Goal: Transaction & Acquisition: Purchase product/service

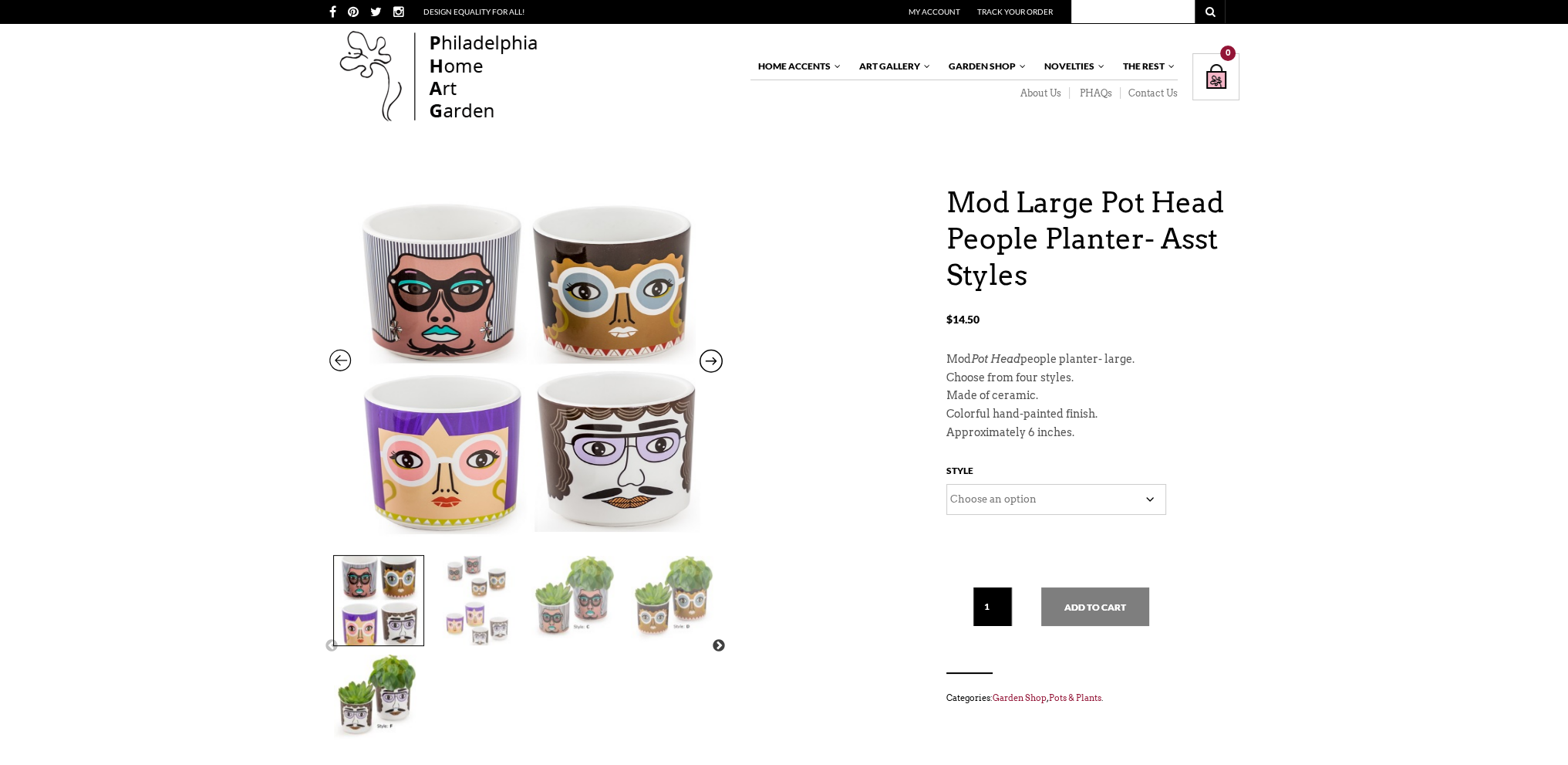
click at [1324, 343] on div "Mod Large Pot Head People Planter- Asst Styles $ 14.50 Previous Next Mod Large …" at bounding box center [784, 742] width 1568 height 1115
click at [1149, 496] on select "Choose an option C D E F" at bounding box center [1056, 499] width 220 height 31
click at [705, 354] on icon at bounding box center [711, 364] width 23 height 20
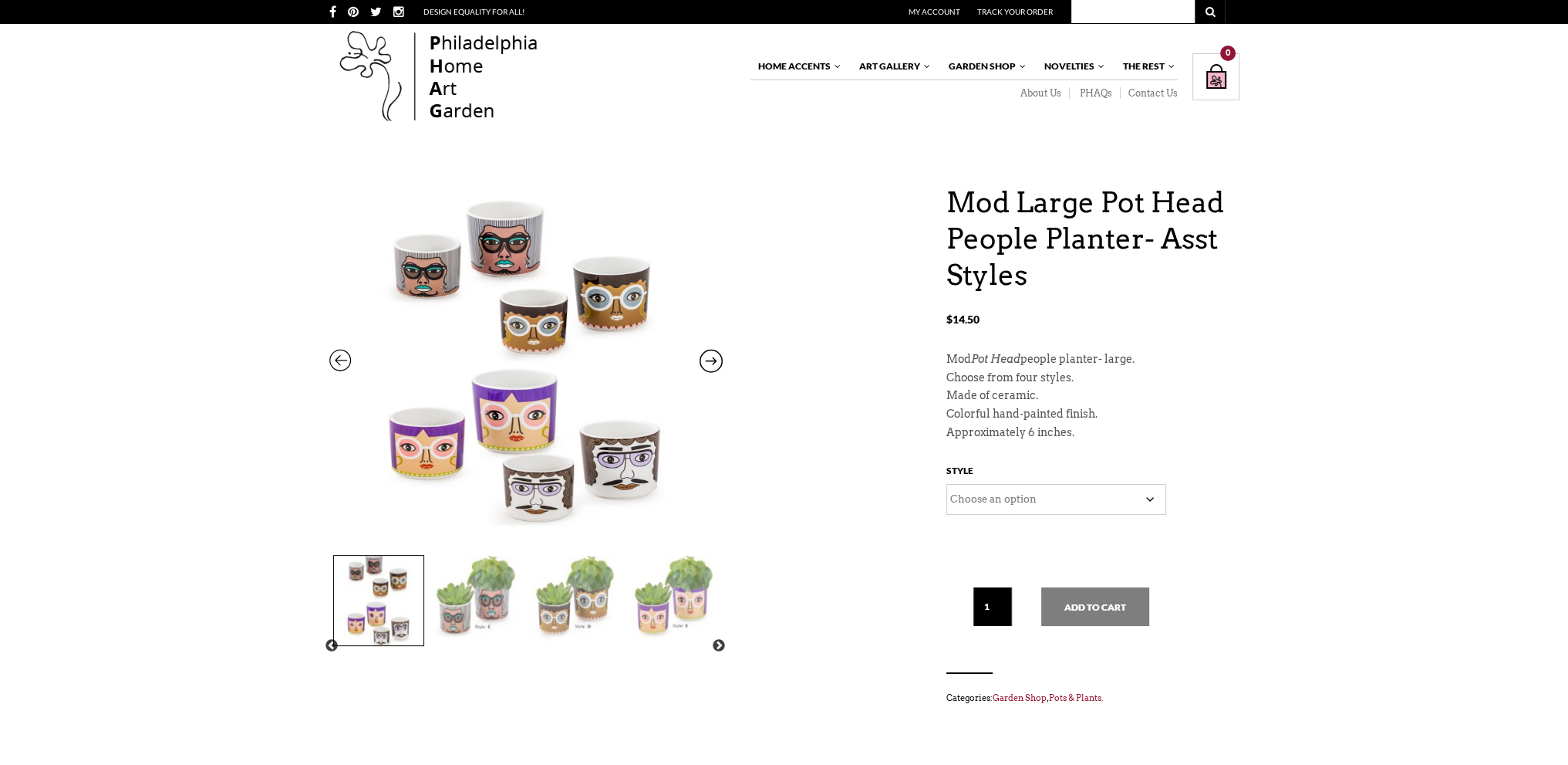
click at [705, 354] on icon at bounding box center [711, 364] width 23 height 20
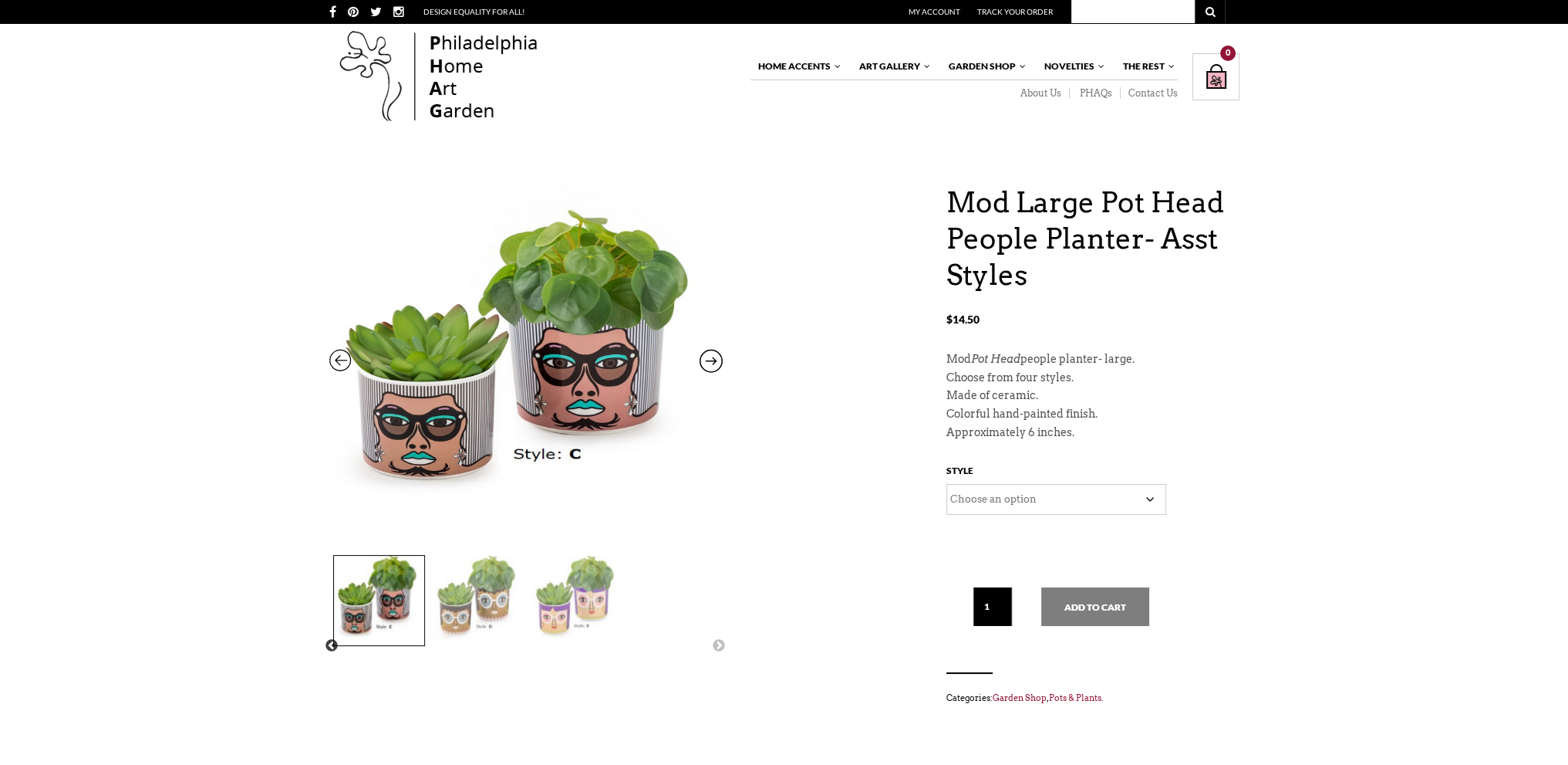
click at [705, 354] on icon at bounding box center [711, 364] width 23 height 20
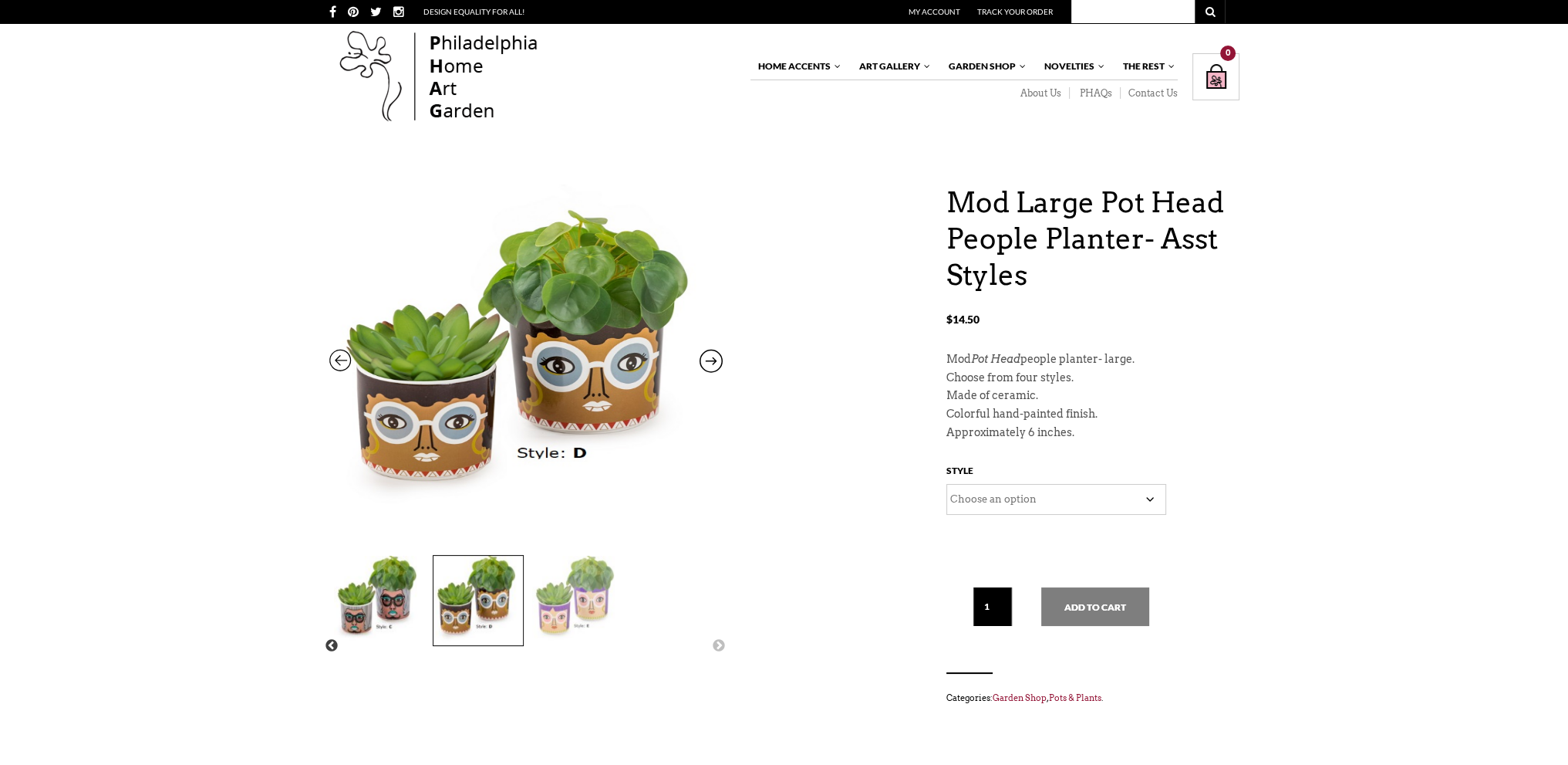
click at [705, 354] on icon at bounding box center [711, 364] width 23 height 20
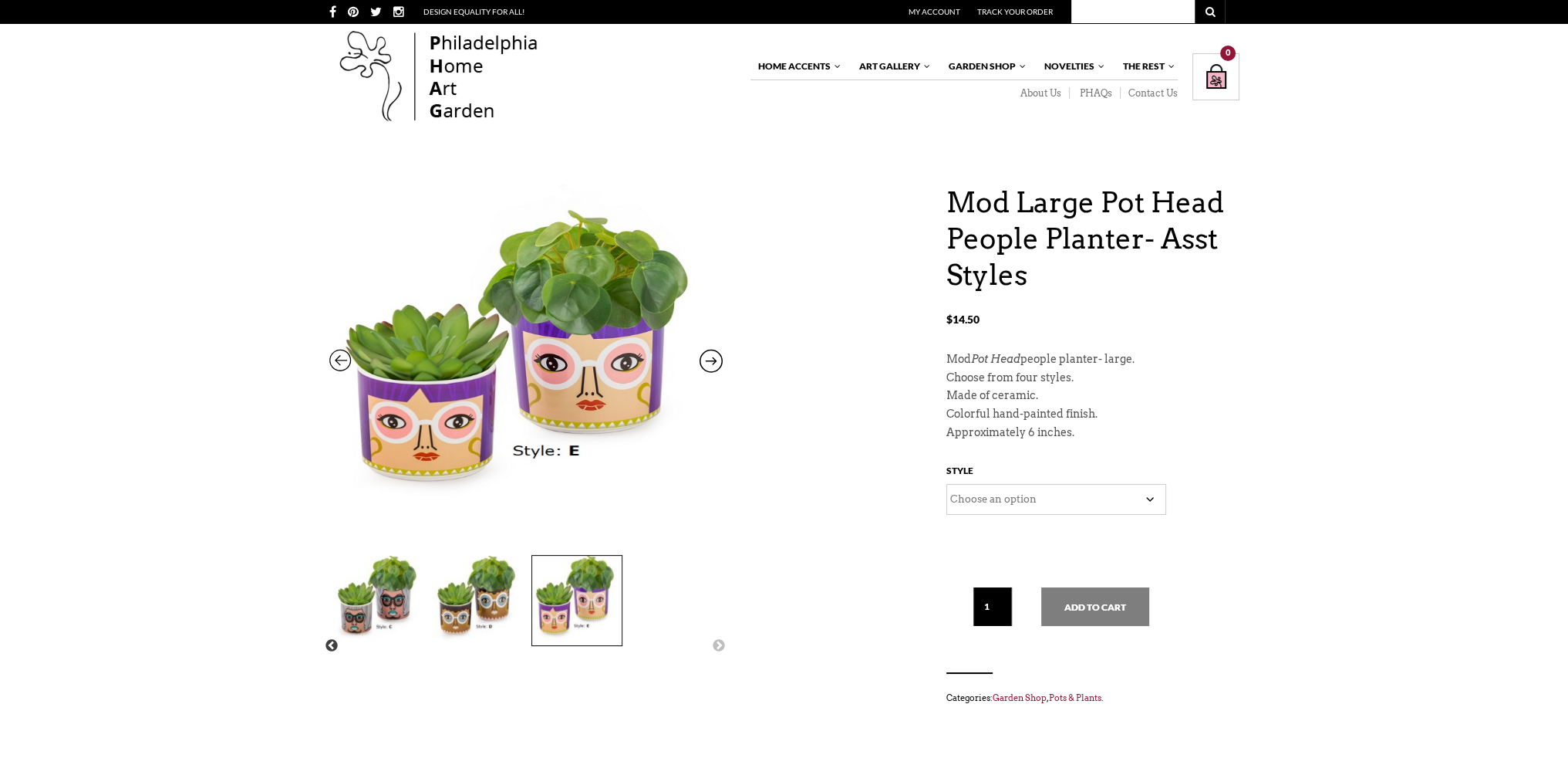
click at [705, 354] on icon at bounding box center [711, 364] width 23 height 20
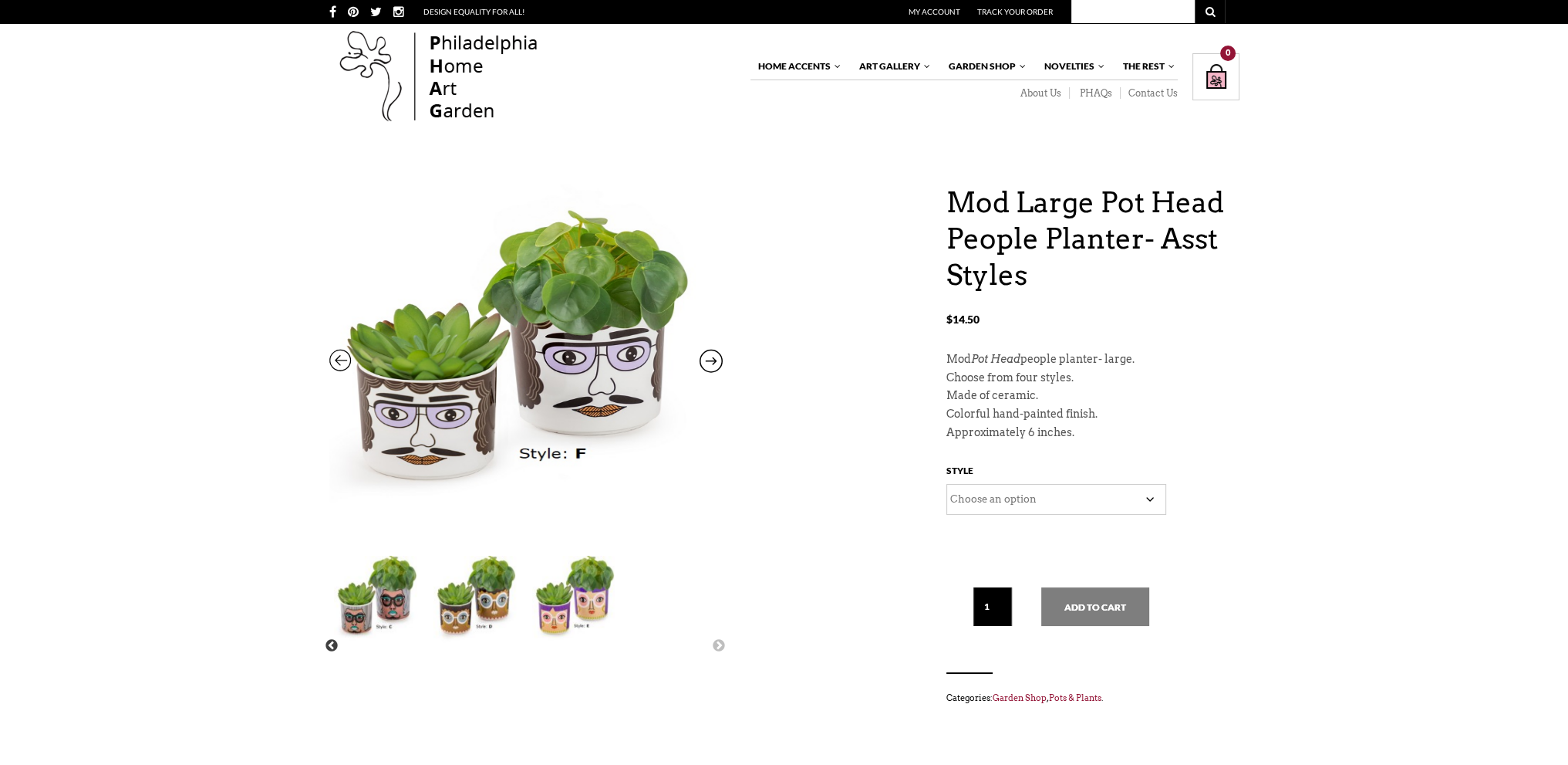
click at [705, 354] on icon at bounding box center [711, 364] width 23 height 20
click at [327, 638] on button "Previous" at bounding box center [331, 646] width 15 height 15
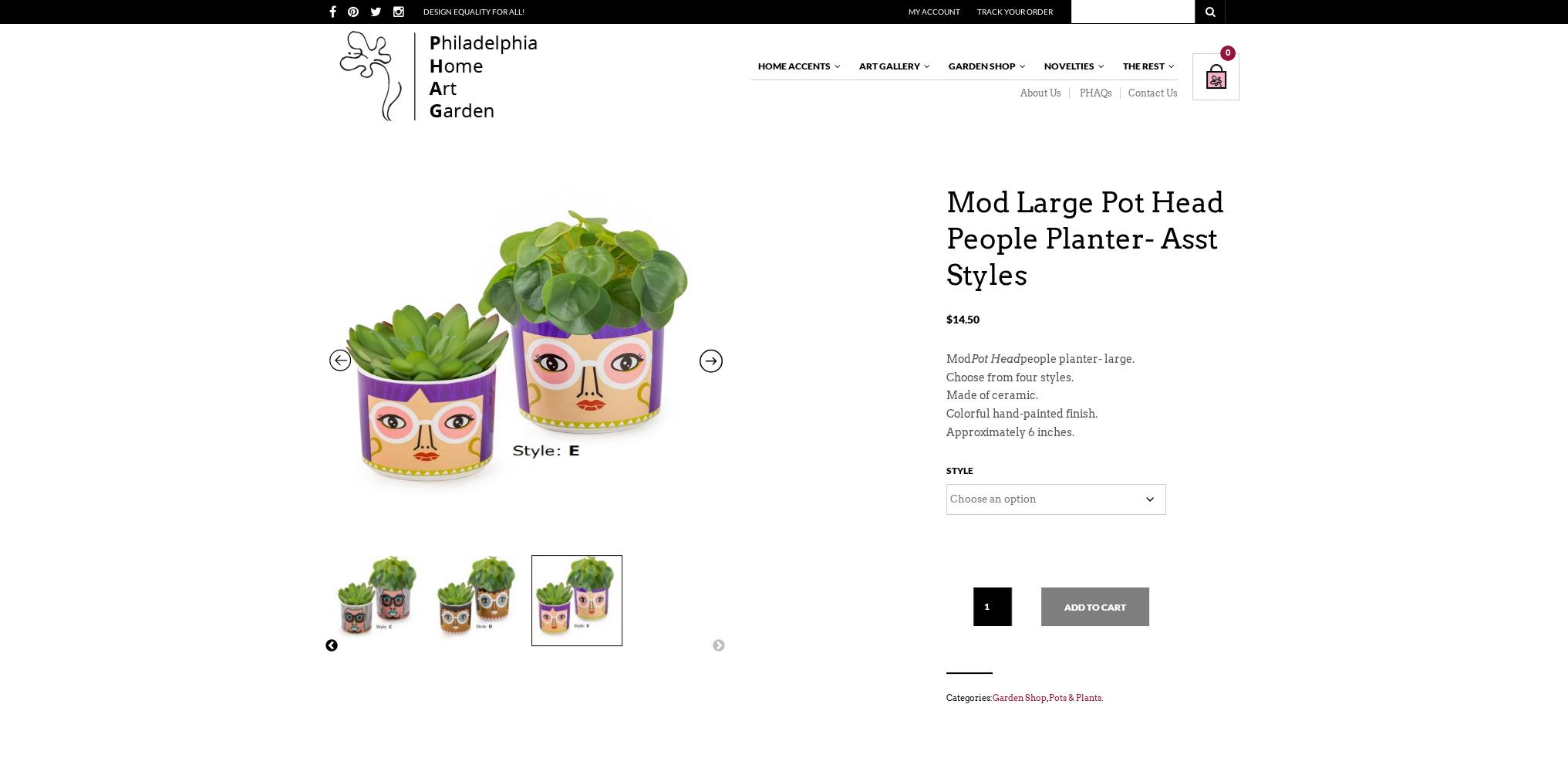
click at [327, 638] on button "Previous" at bounding box center [331, 646] width 15 height 15
click at [345, 358] on icon at bounding box center [341, 364] width 23 height 20
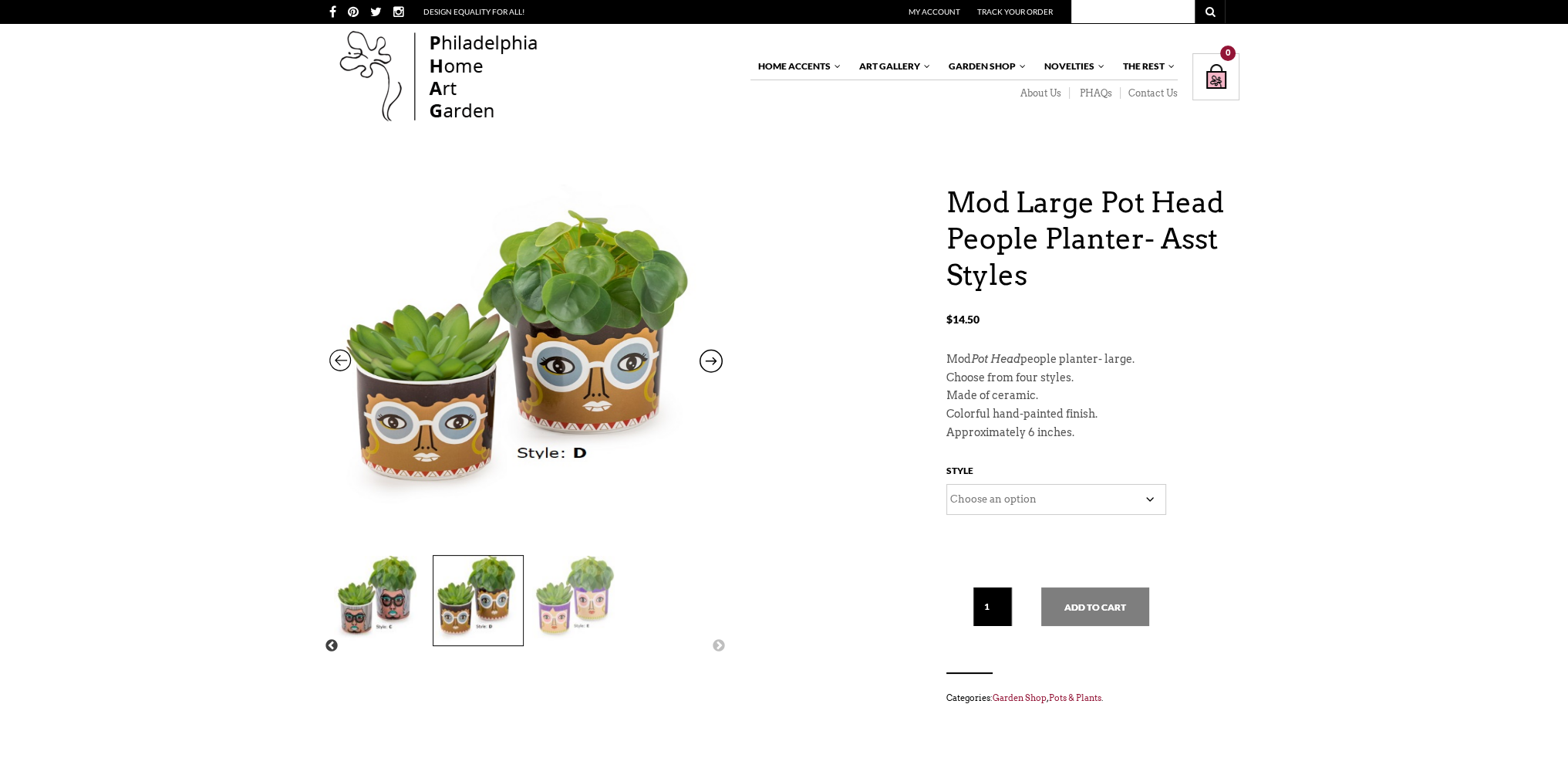
click at [345, 358] on icon at bounding box center [341, 364] width 23 height 20
click at [342, 360] on icon at bounding box center [341, 364] width 23 height 20
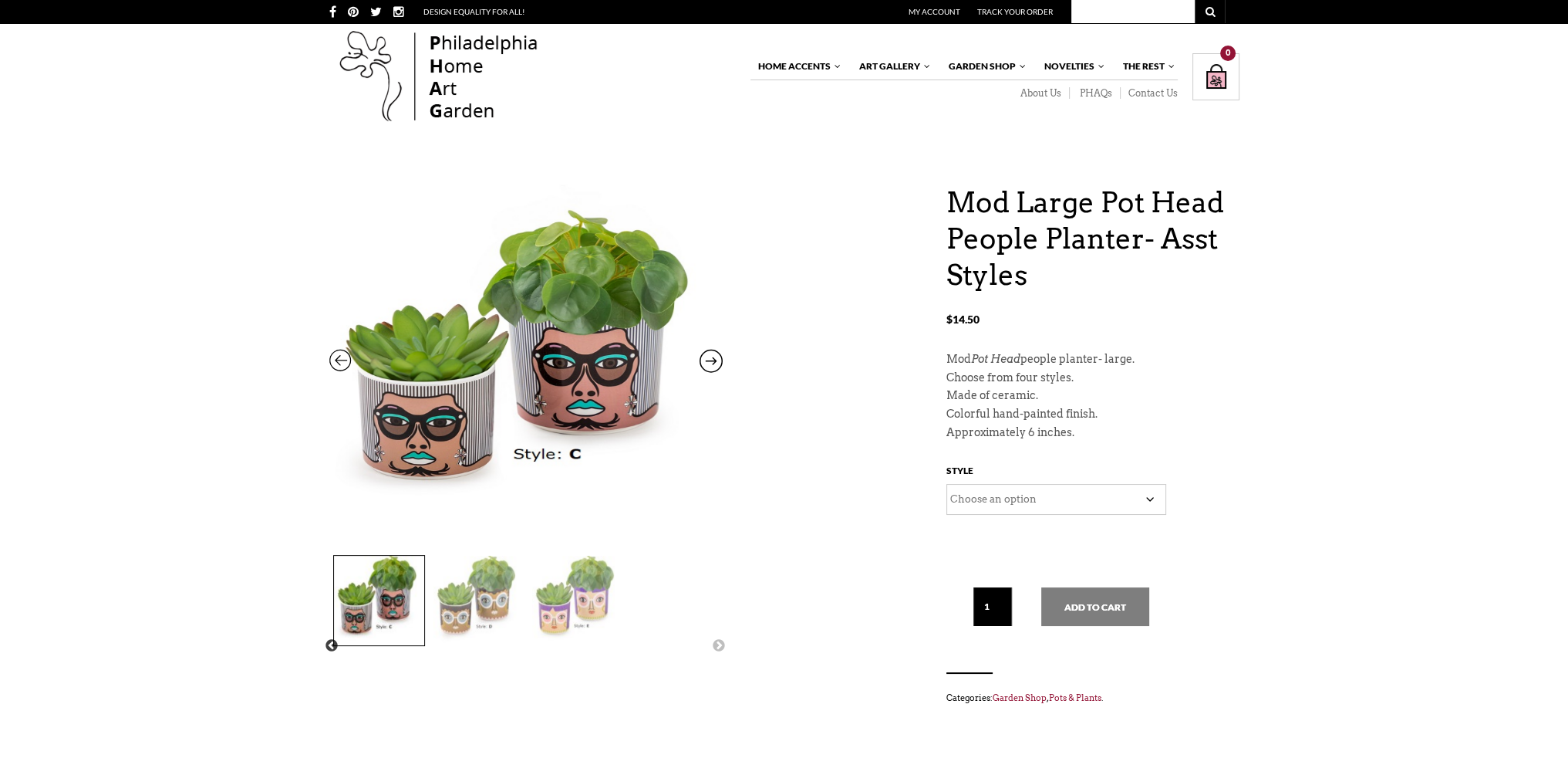
click at [342, 360] on icon at bounding box center [341, 364] width 23 height 20
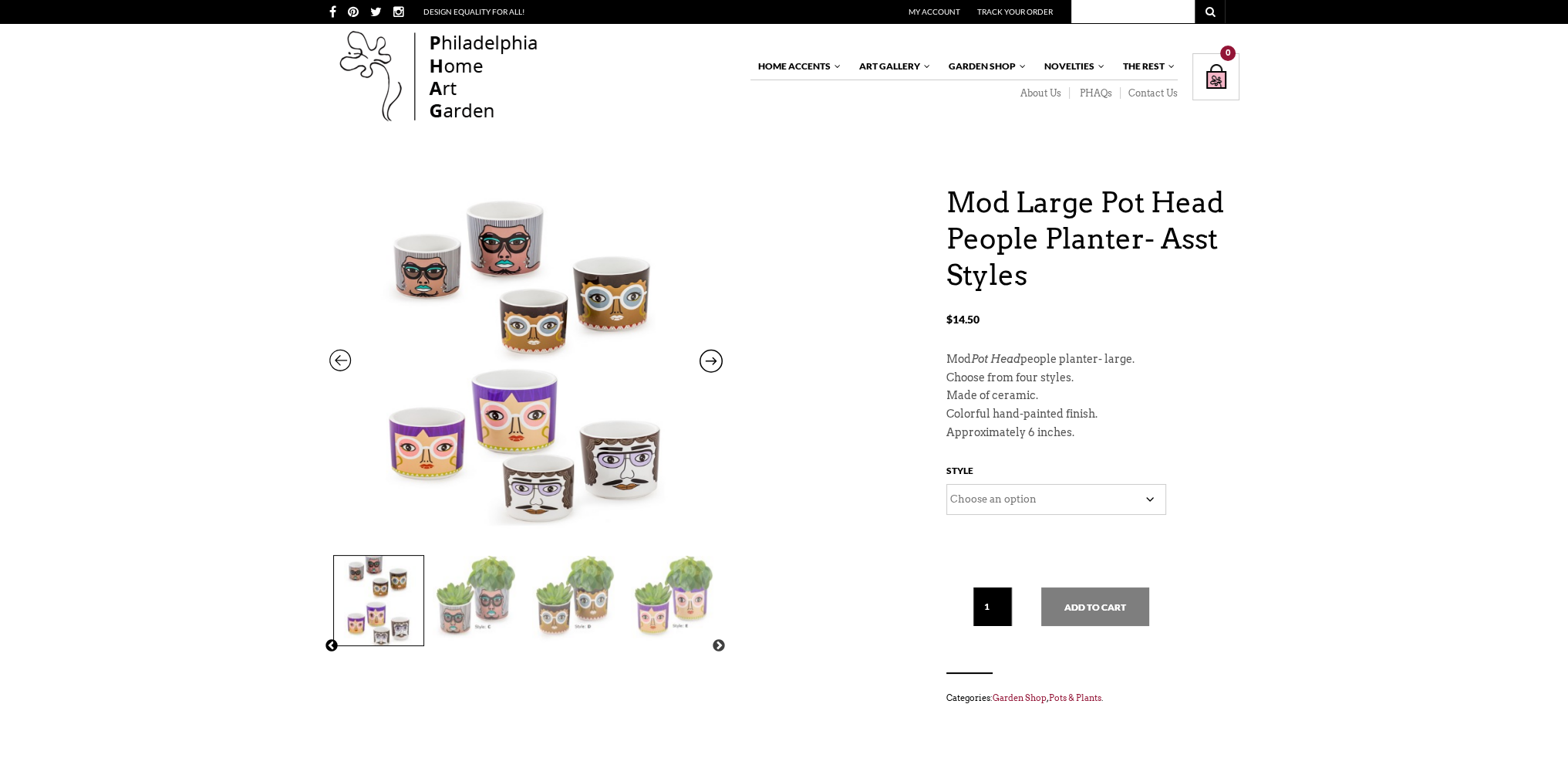
click at [331, 638] on button "Previous" at bounding box center [331, 646] width 15 height 15
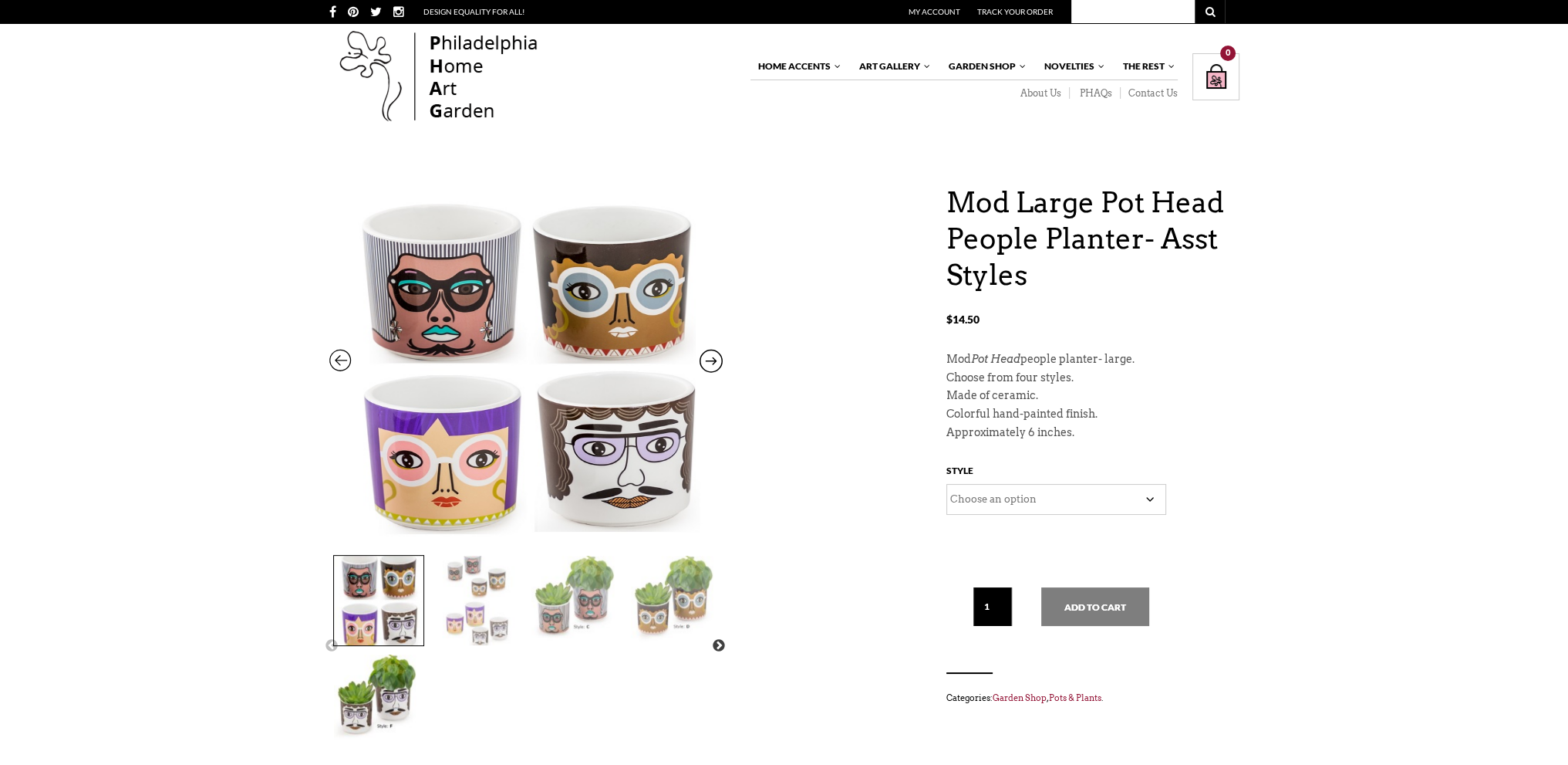
click at [702, 354] on icon at bounding box center [711, 364] width 23 height 20
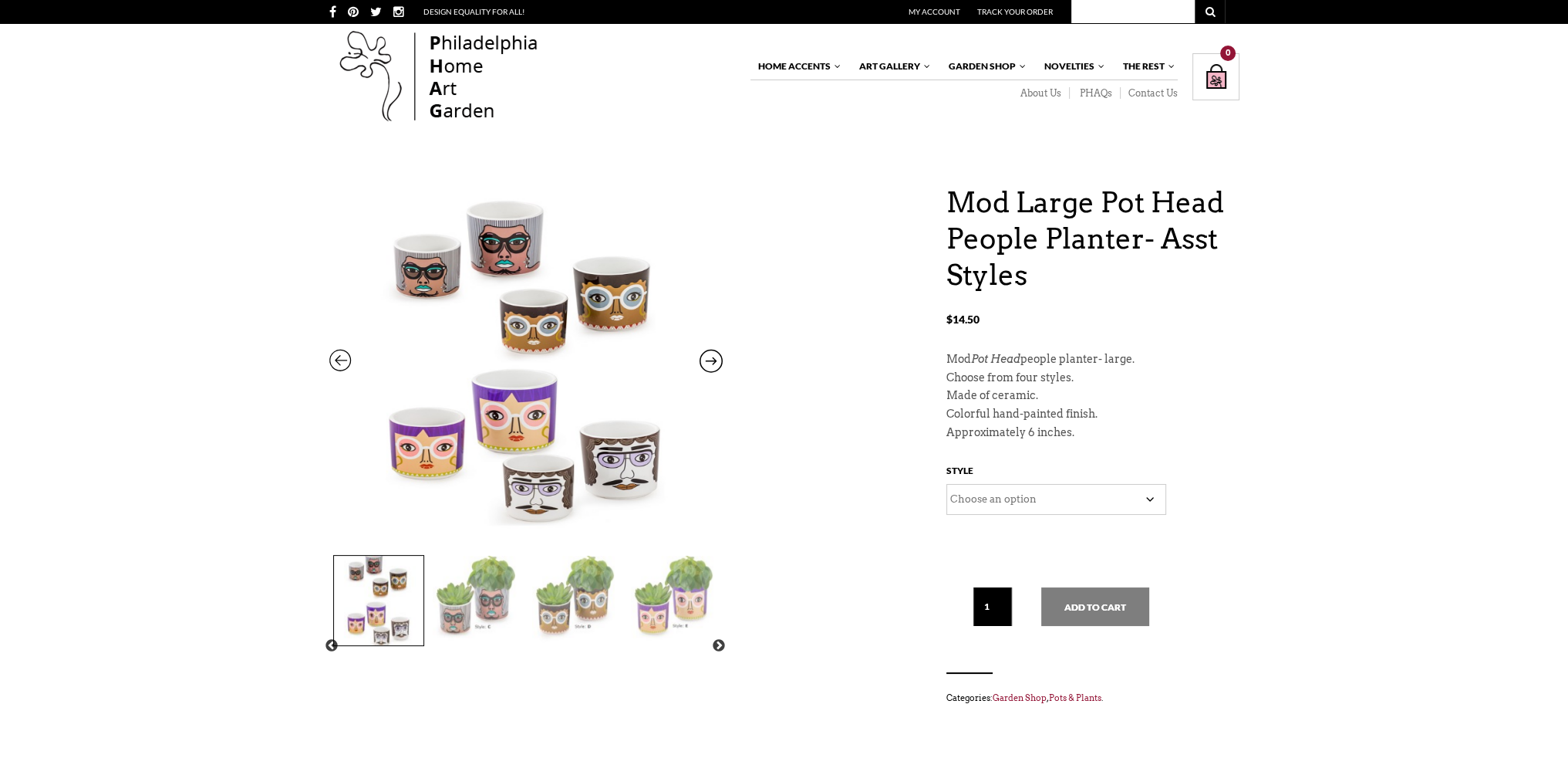
click at [340, 354] on icon at bounding box center [341, 364] width 23 height 20
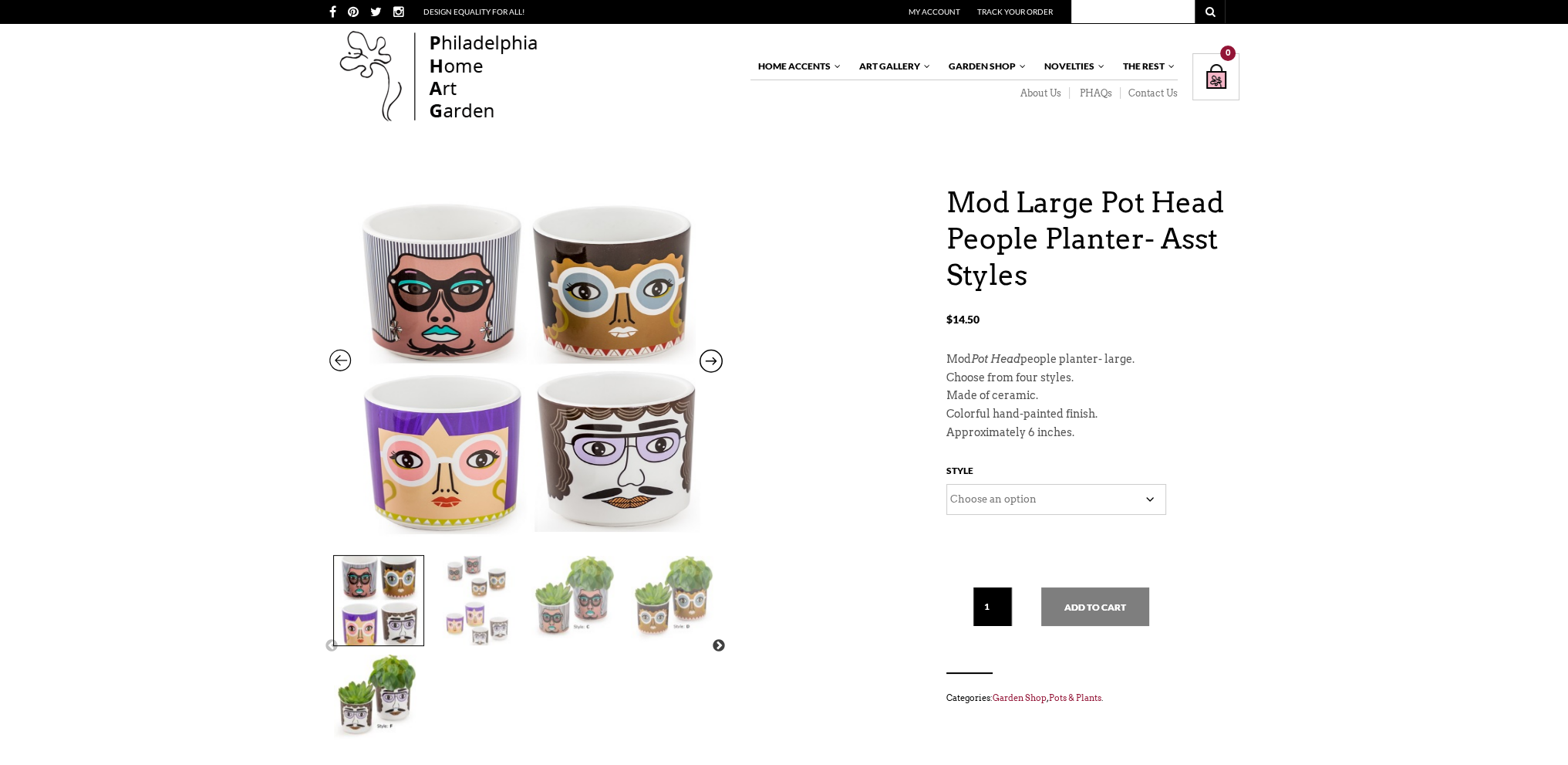
click at [340, 354] on icon at bounding box center [341, 364] width 23 height 20
click at [1144, 497] on select "Choose an option C D E F" at bounding box center [1056, 499] width 220 height 31
click at [947, 484] on select "Choose an option C D E F" at bounding box center [1056, 499] width 220 height 31
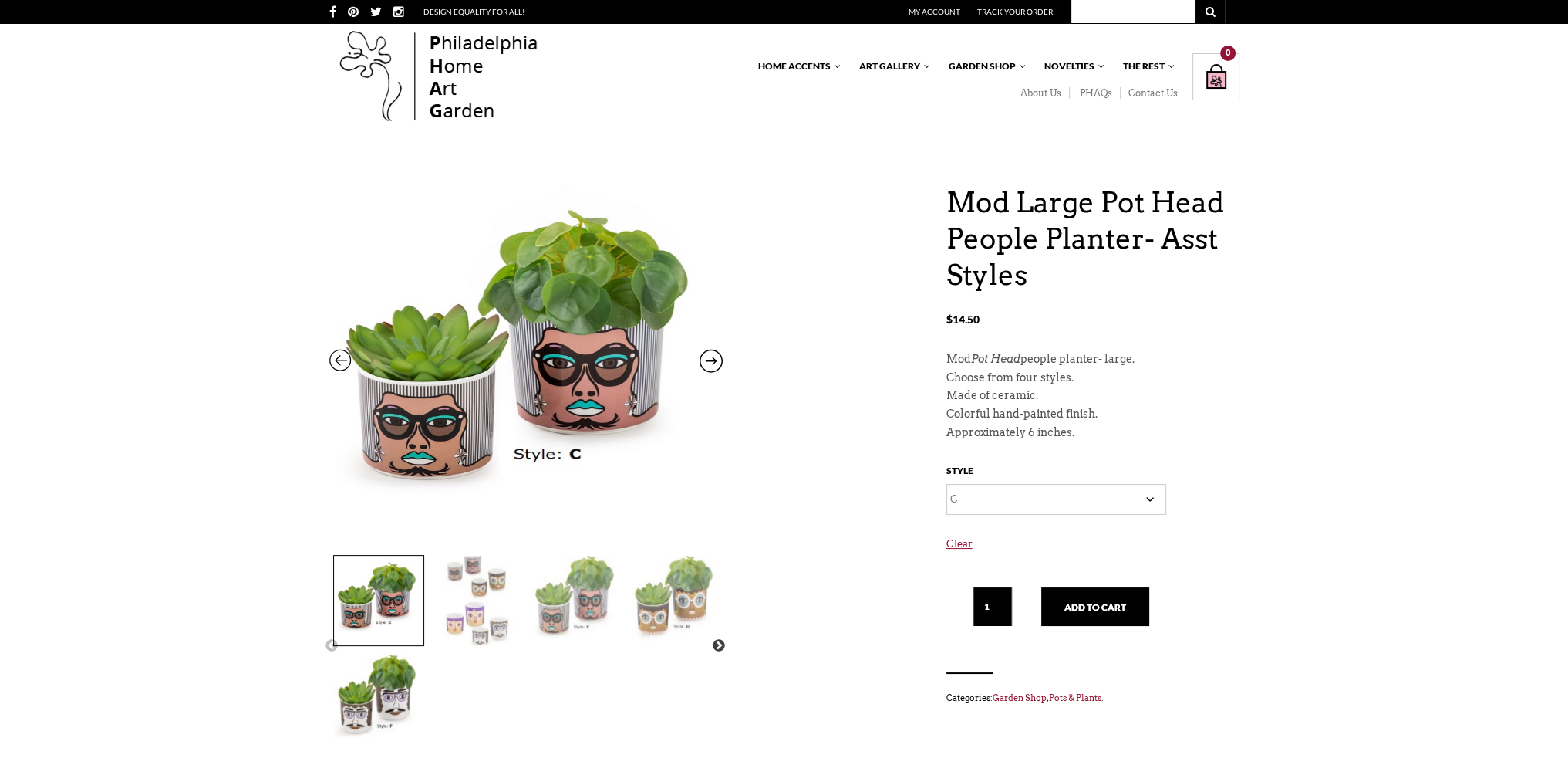
click at [1092, 498] on select "Choose an option C D E F" at bounding box center [1056, 499] width 220 height 31
click at [947, 484] on select "Choose an option C D E F" at bounding box center [1056, 499] width 220 height 31
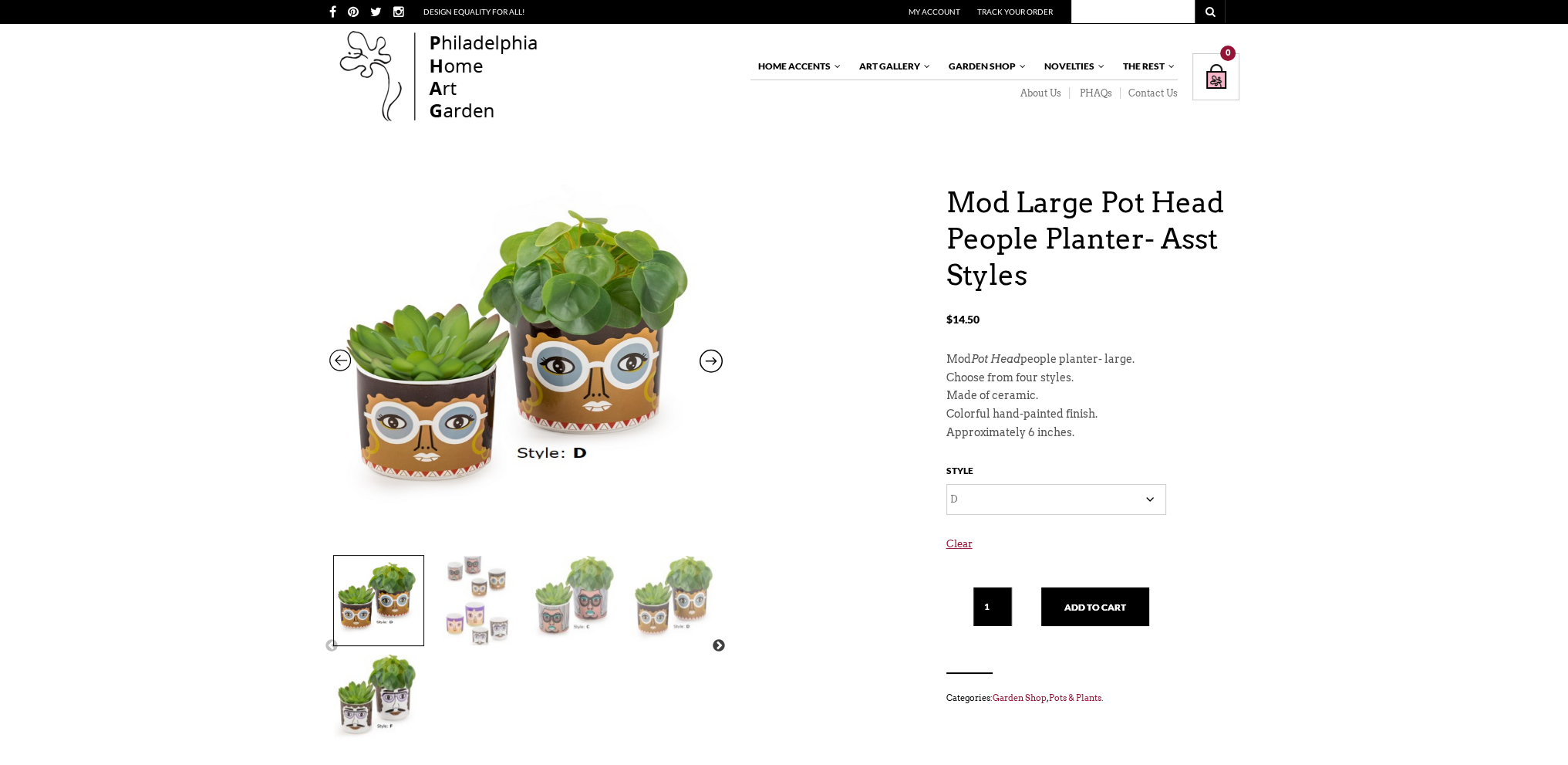
click at [1136, 494] on select "Choose an option C D E F" at bounding box center [1056, 499] width 220 height 31
click at [947, 484] on select "Choose an option C D E F" at bounding box center [1056, 499] width 220 height 31
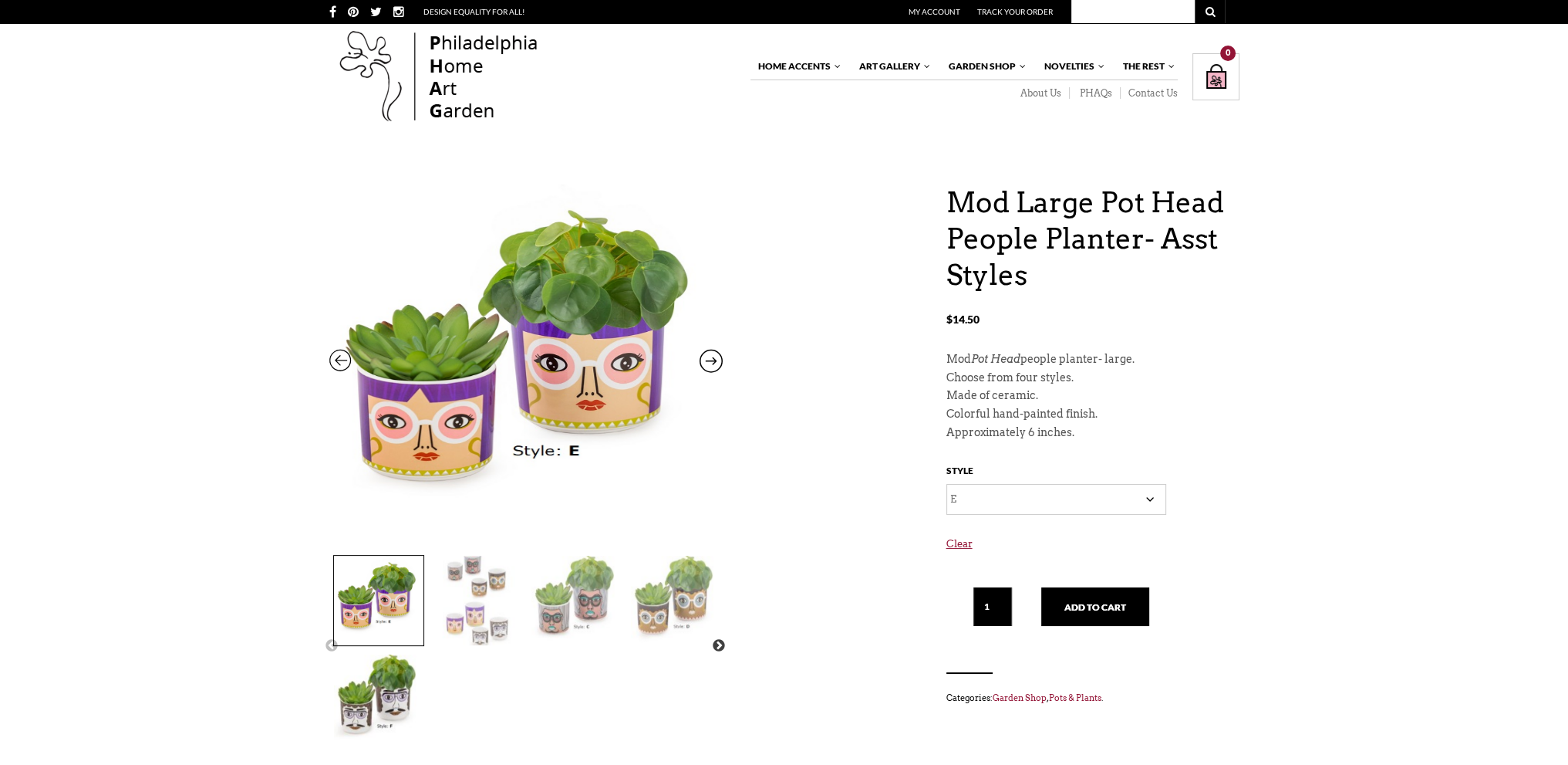
click at [1131, 495] on select "Choose an option C D E F" at bounding box center [1056, 499] width 220 height 31
select select "F"
click at [947, 484] on select "Choose an option C D E F" at bounding box center [1056, 499] width 220 height 31
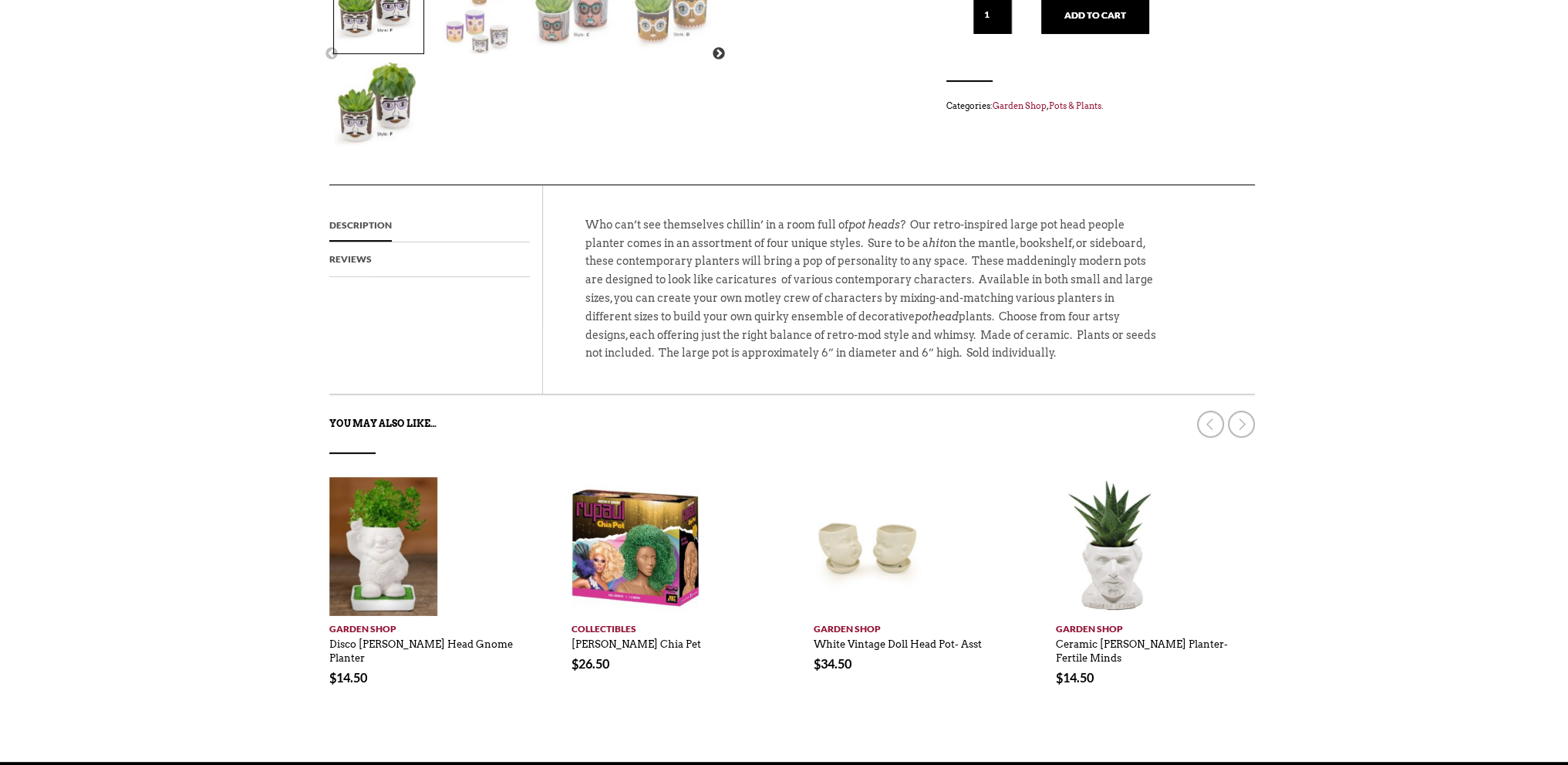
scroll to position [772, 0]
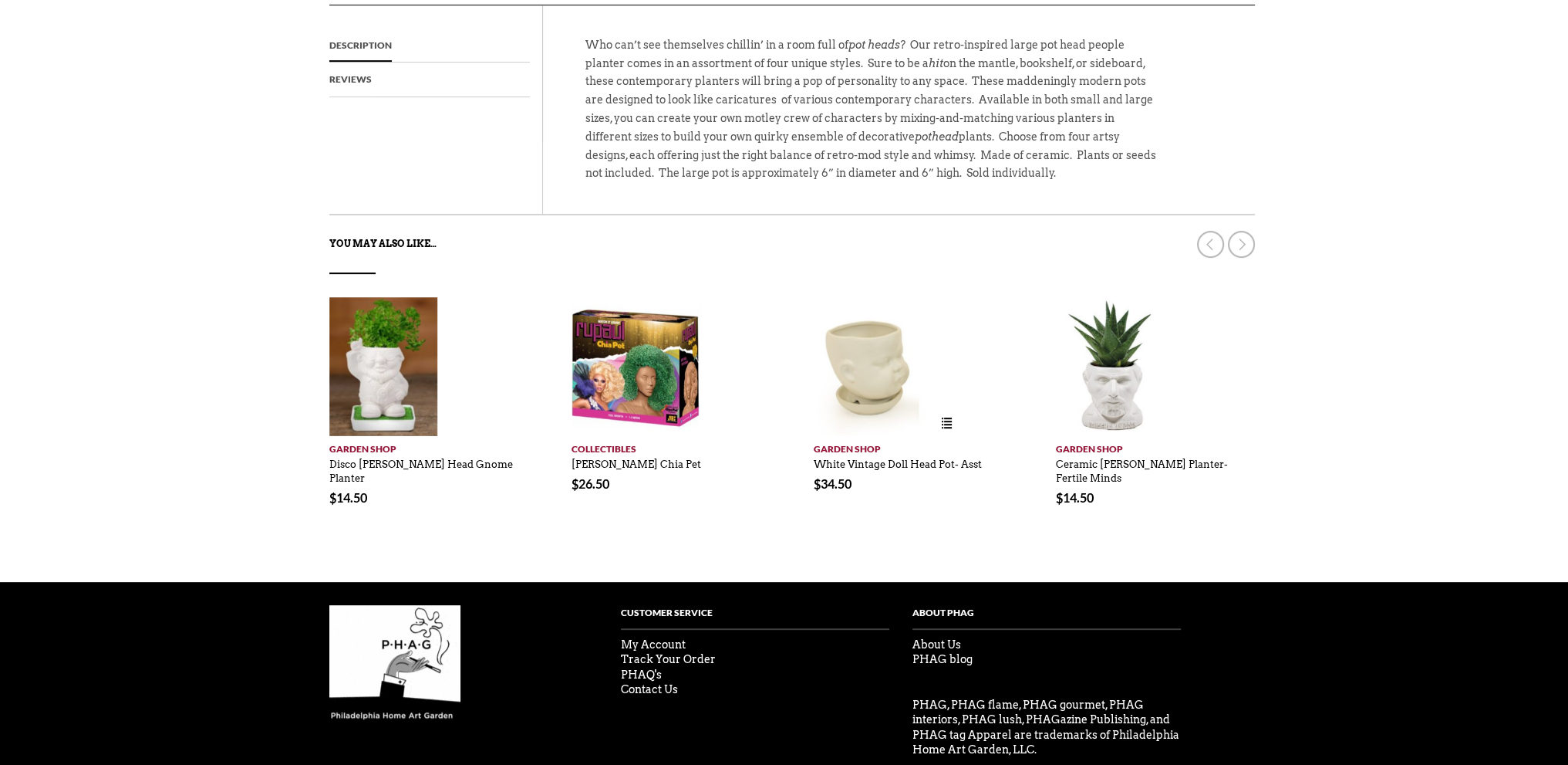
click at [862, 394] on img at bounding box center [871, 366] width 115 height 139
click at [876, 450] on link "White Vintage Doll Head Pot- Asst" at bounding box center [897, 461] width 168 height 20
